Goal: Find specific page/section: Find specific page/section

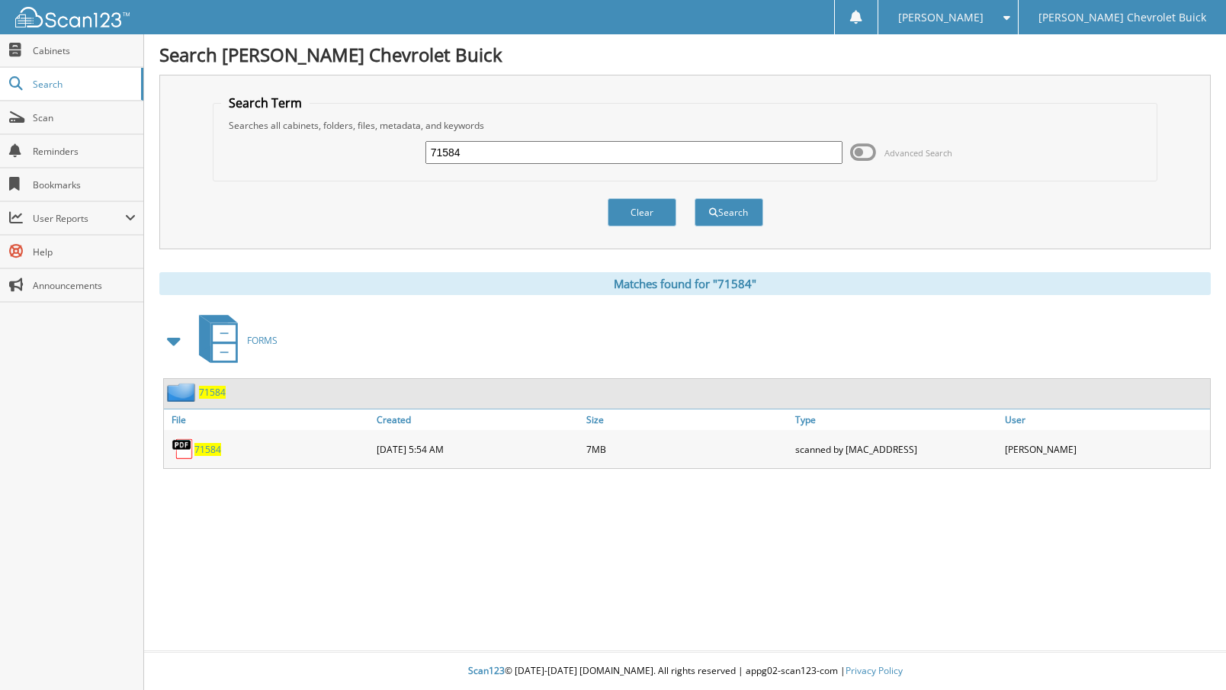
click at [448, 152] on input "71584" at bounding box center [635, 152] width 418 height 23
type input "72268"
click at [695, 198] on button "Search" at bounding box center [729, 212] width 69 height 28
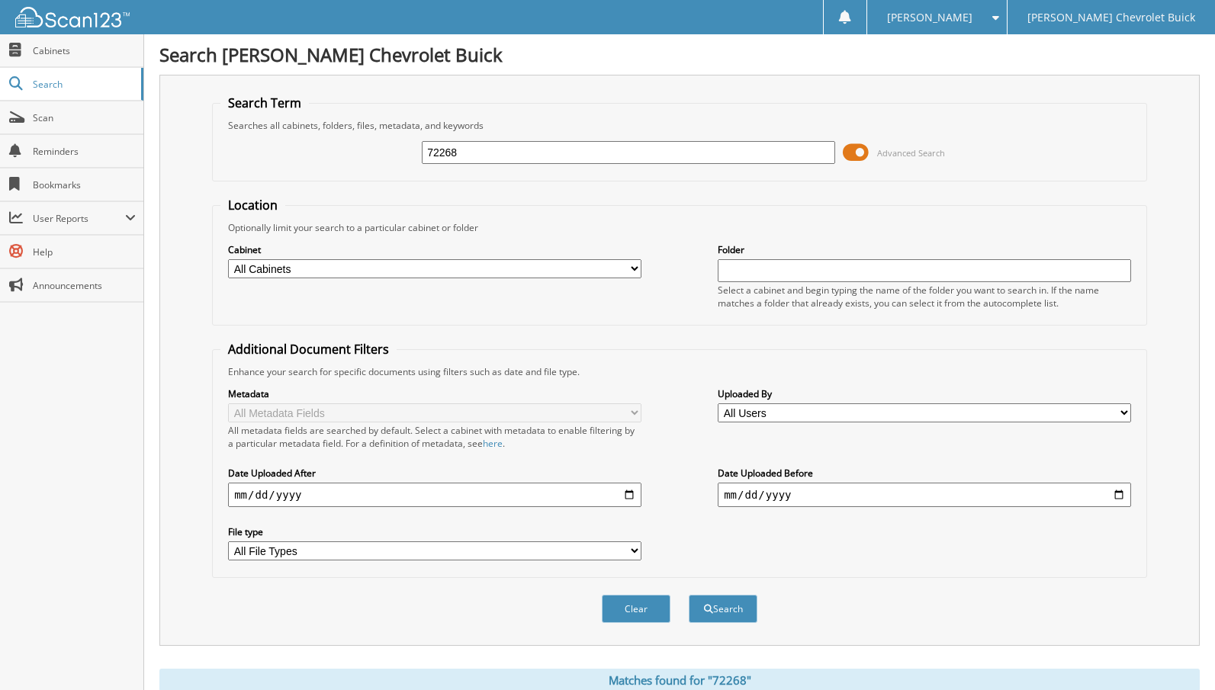
click at [860, 143] on span at bounding box center [856, 152] width 26 height 23
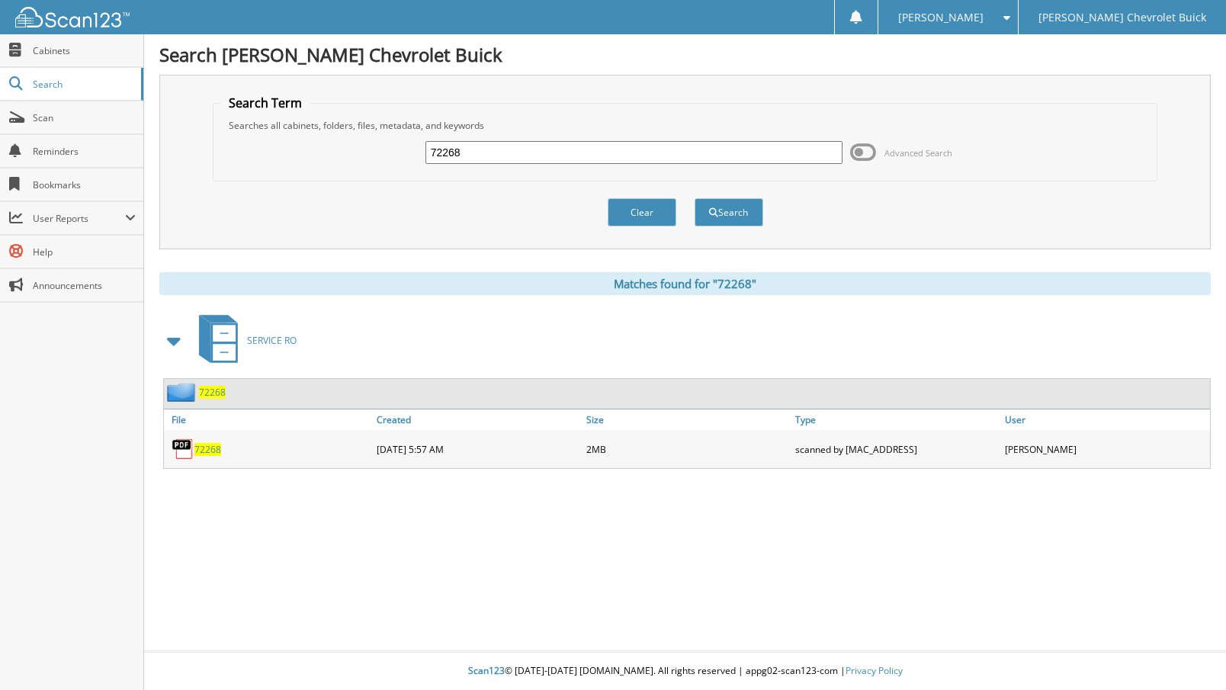
click at [203, 452] on span "72268" at bounding box center [207, 449] width 27 height 13
